Goal: Register for event/course

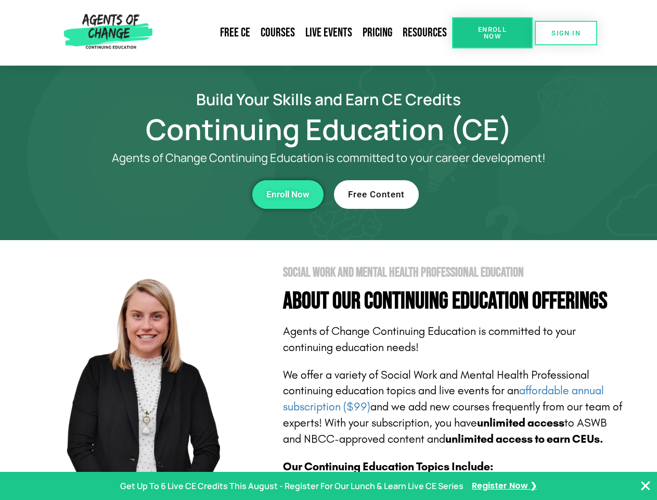
click at [328, 250] on section "Social Work and Mental Health Professional Education About Our Continuing Educa…" at bounding box center [328, 458] width 657 height 437
click at [492, 33] on span "Enroll Now" at bounding box center [492, 33] width 47 height 14
click at [566, 33] on span "SIGN IN" at bounding box center [566, 33] width 29 height 7
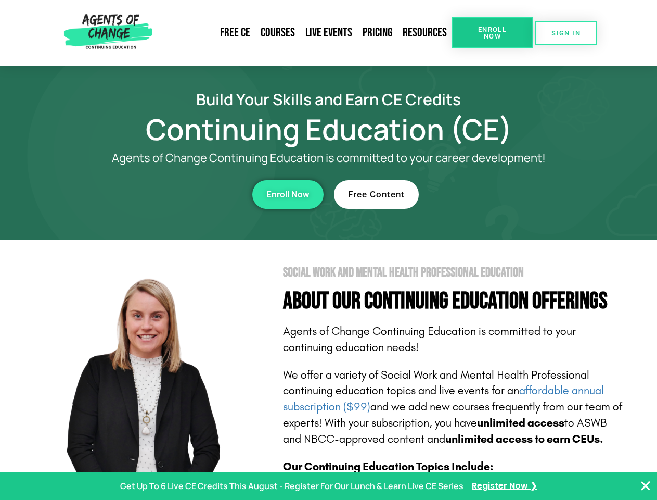
click at [181, 194] on div "Enroll Now" at bounding box center [180, 194] width 286 height 29
click at [288, 194] on span "Enroll Now" at bounding box center [287, 194] width 43 height 9
click at [477, 194] on div "Free Content" at bounding box center [477, 194] width 286 height 29
